Goal: Information Seeking & Learning: Check status

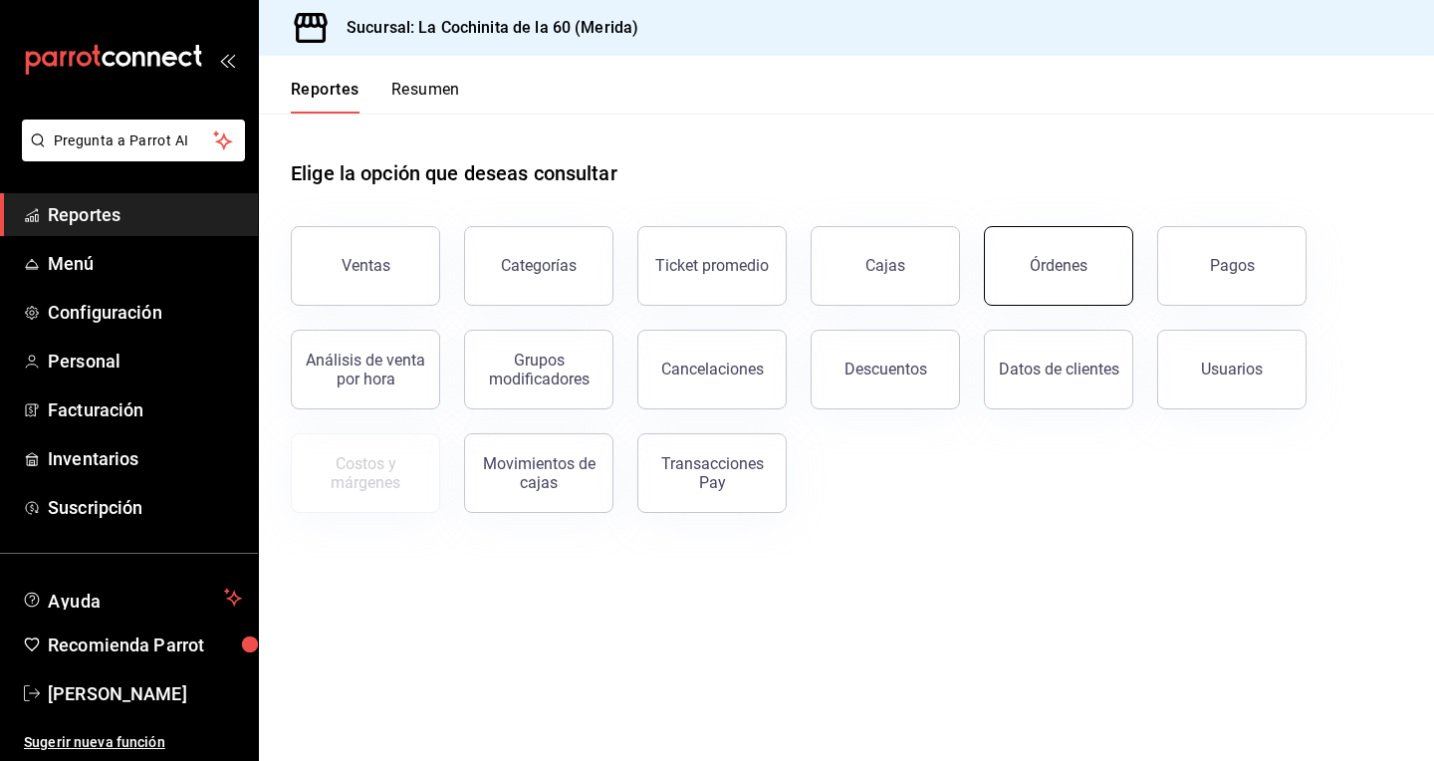
click at [1069, 275] on button "Órdenes" at bounding box center [1058, 266] width 149 height 80
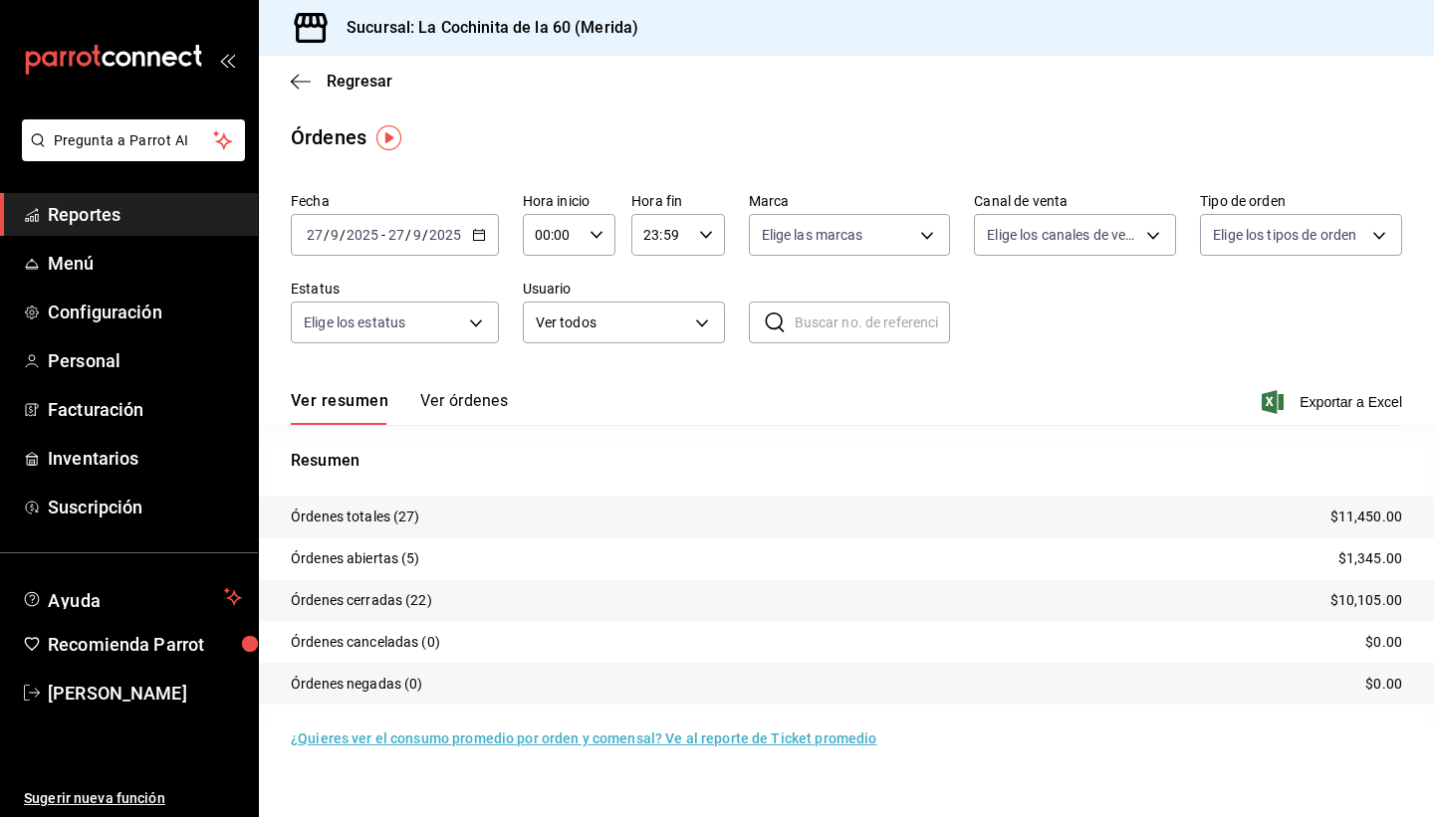
click at [131, 213] on span "Reportes" at bounding box center [145, 214] width 194 height 27
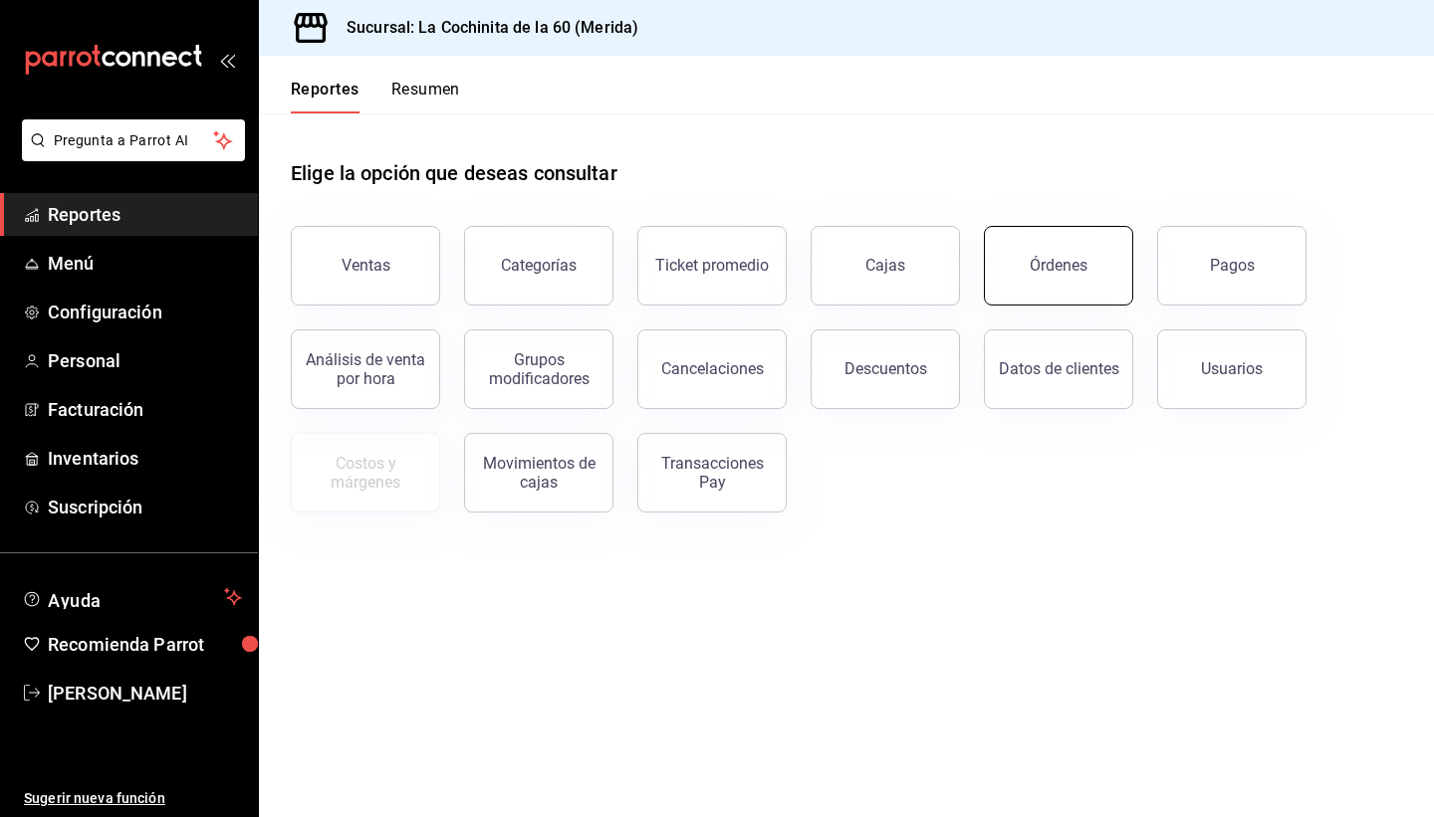
click at [1097, 285] on button "Órdenes" at bounding box center [1058, 266] width 149 height 80
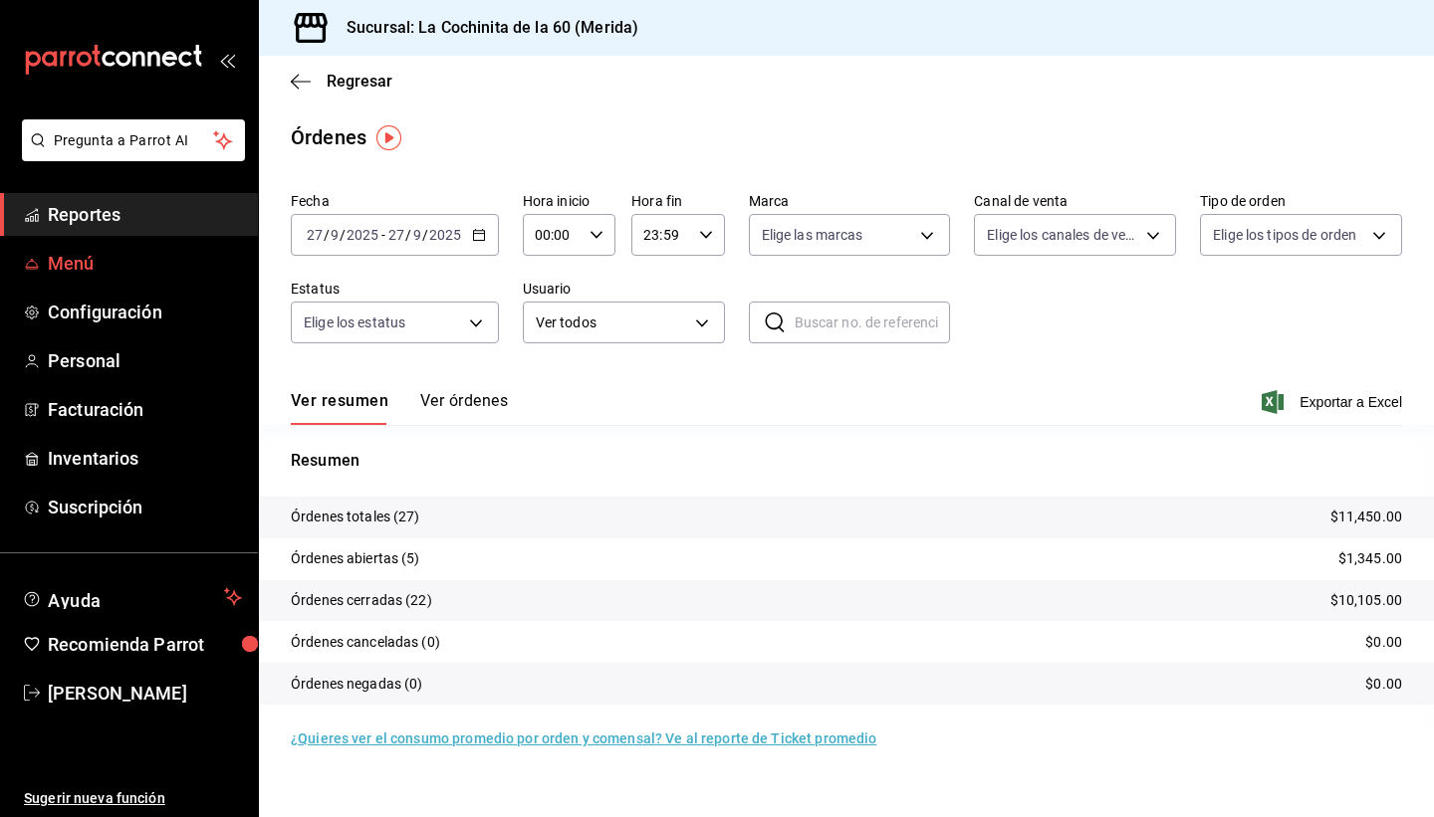
click at [78, 274] on span "Menú" at bounding box center [145, 263] width 194 height 27
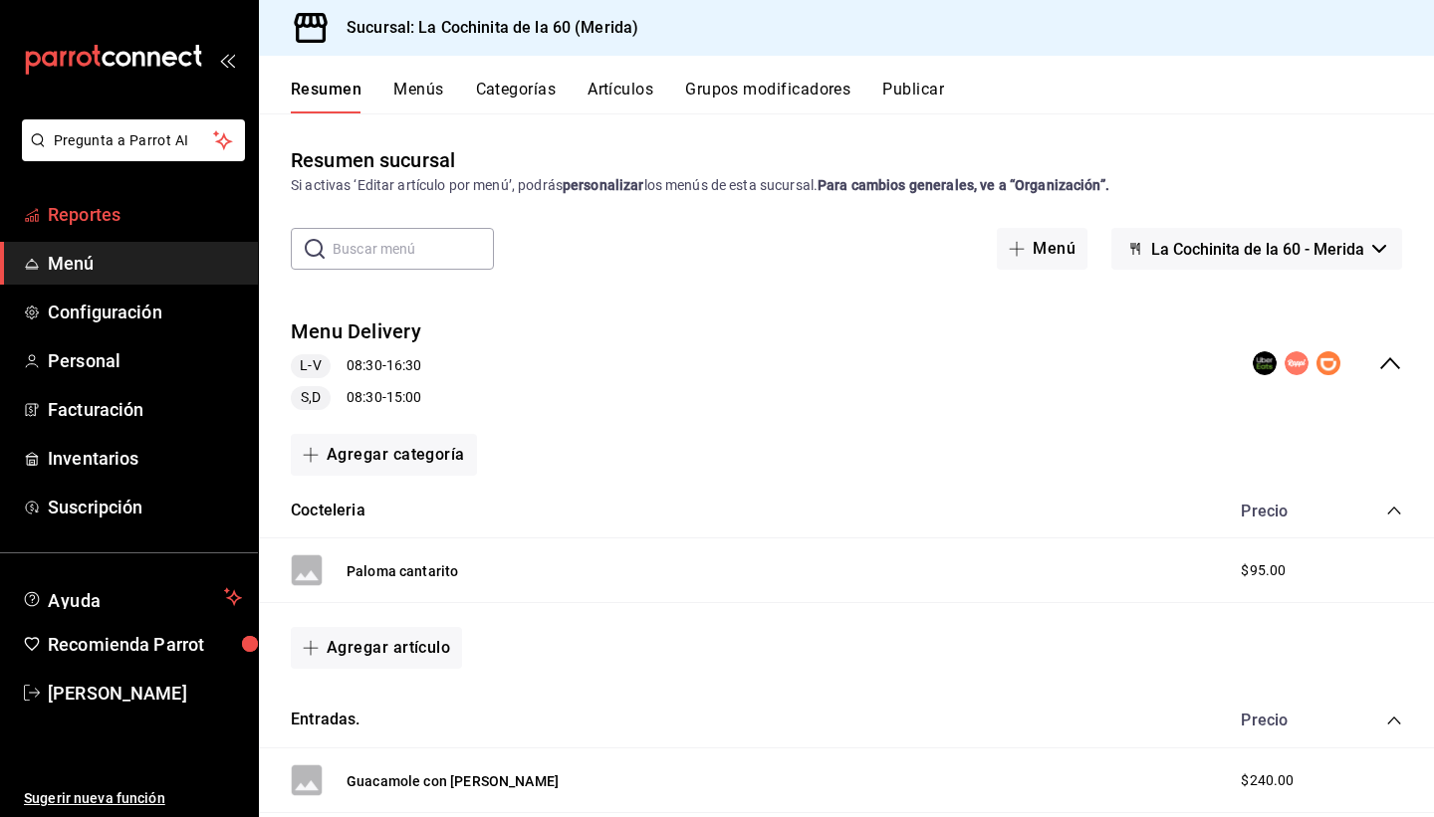
click at [104, 224] on span "Reportes" at bounding box center [145, 214] width 194 height 27
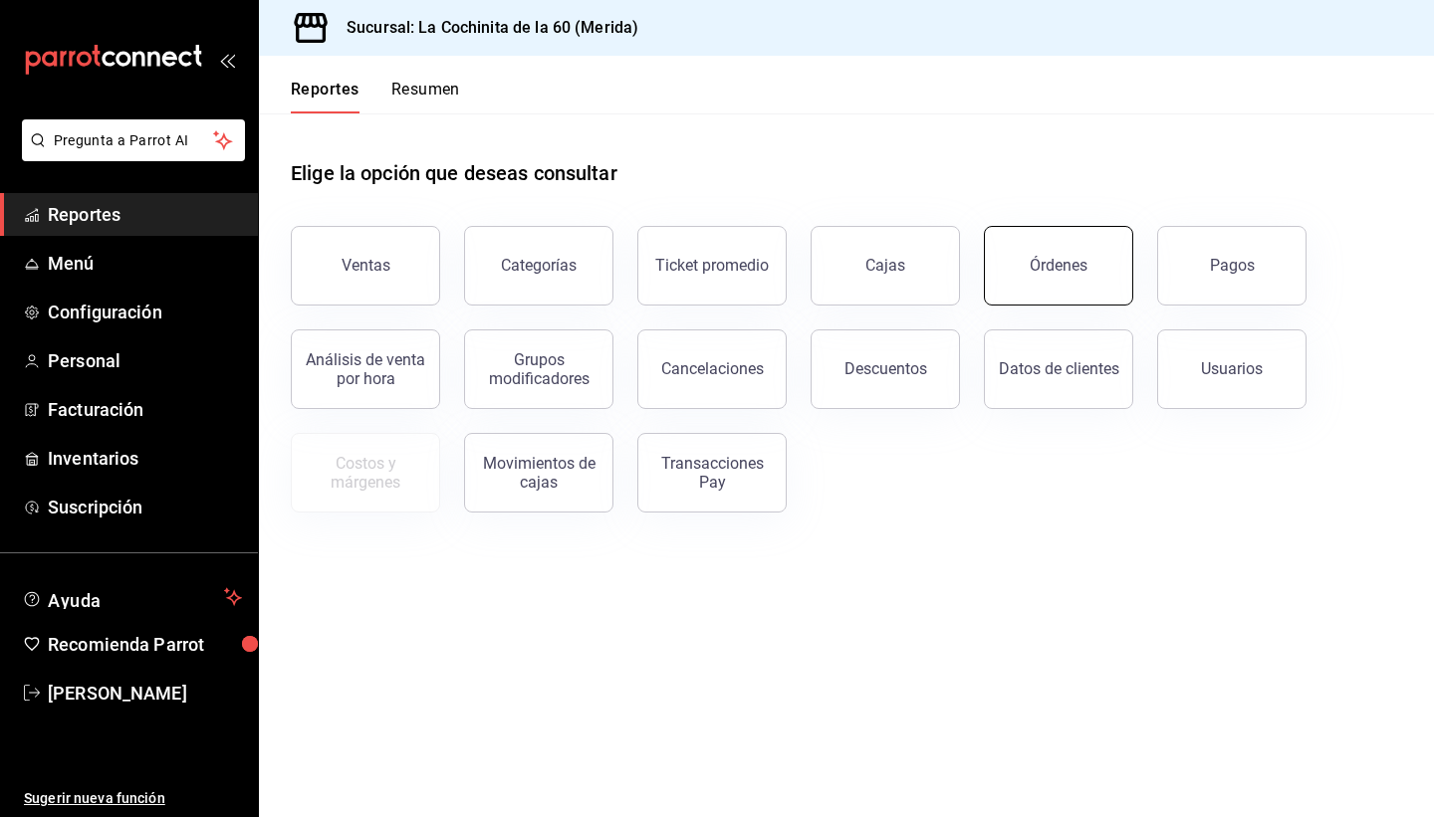
click at [1070, 261] on div "Órdenes" at bounding box center [1058, 265] width 58 height 19
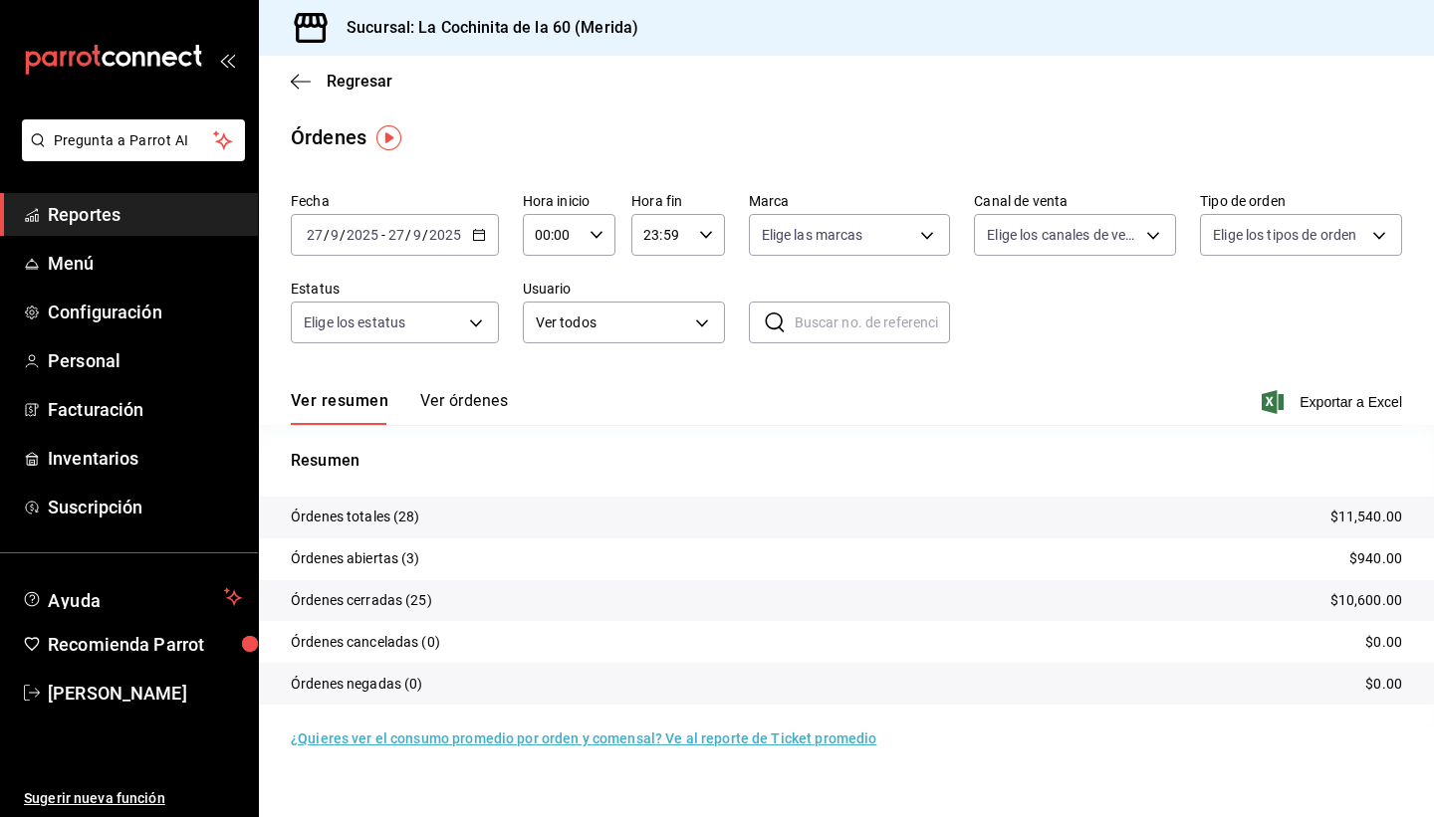
click at [134, 212] on span "Reportes" at bounding box center [145, 214] width 194 height 27
